Goal: Task Accomplishment & Management: Use online tool/utility

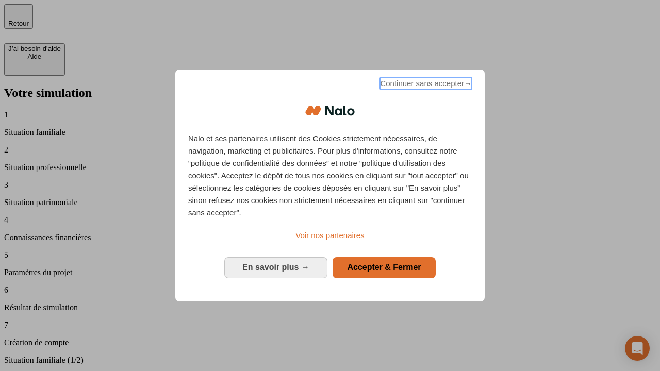
click at [425, 85] on span "Continuer sans accepter →" at bounding box center [426, 83] width 92 height 12
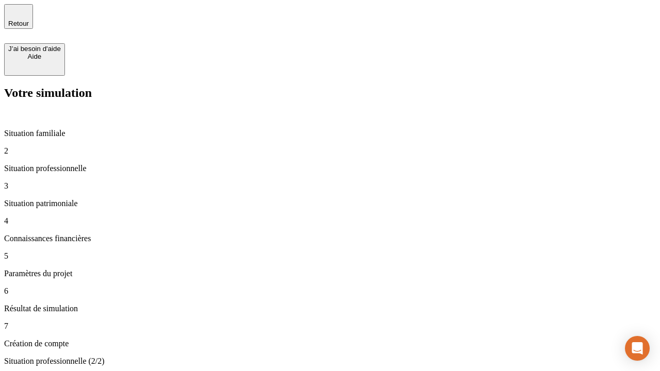
type input "30 000"
type input "1 000"
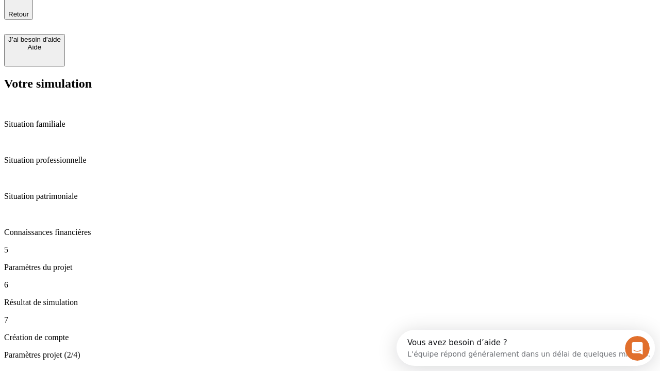
type input "40"
type input "200 000"
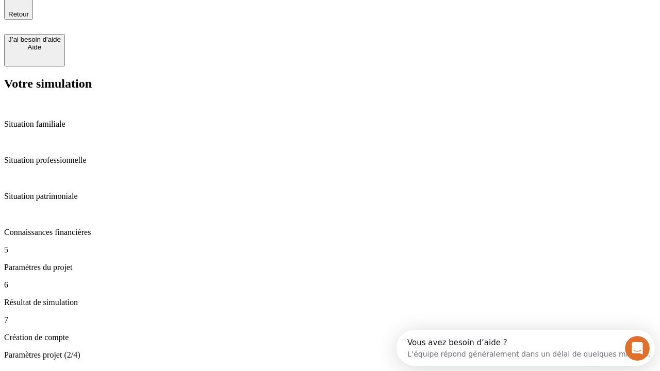
type input "640"
